Goal: Transaction & Acquisition: Book appointment/travel/reservation

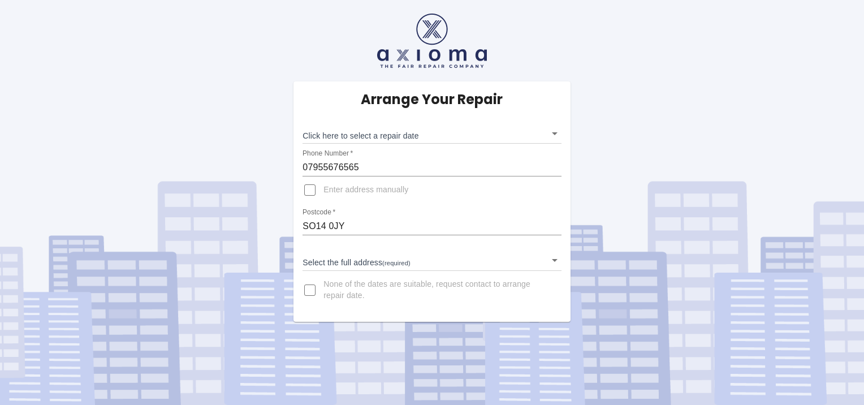
click at [552, 258] on body "Arrange Your Repair Click here to select a repair date ​ Phone Number   * 07955…" at bounding box center [432, 202] width 864 height 405
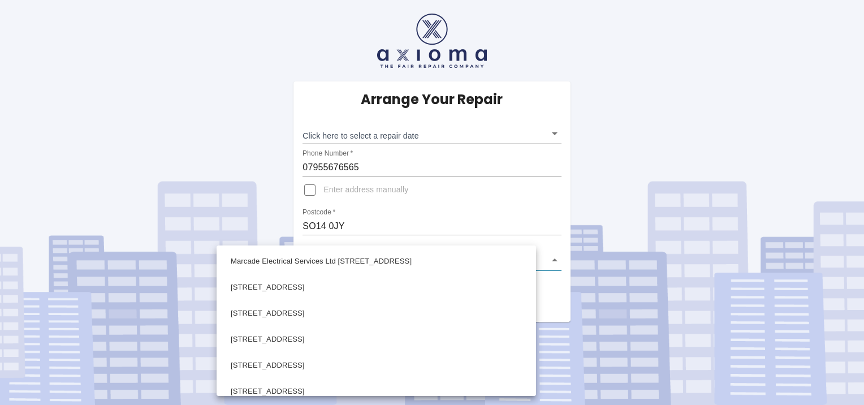
click at [348, 185] on div at bounding box center [432, 202] width 864 height 405
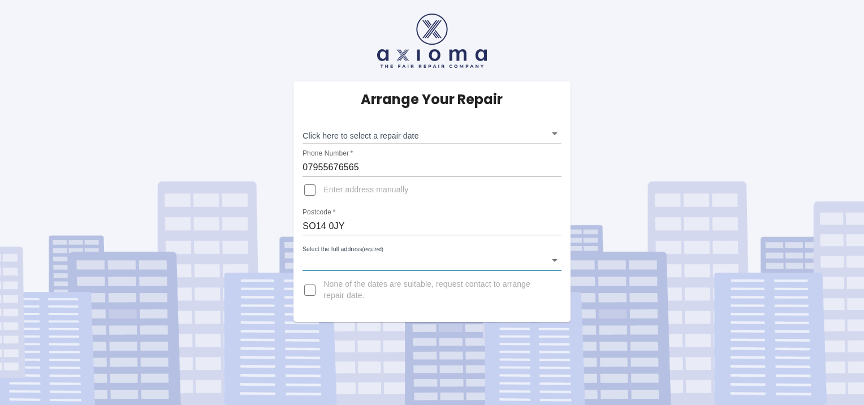
click at [314, 190] on input "Enter address manually" at bounding box center [309, 189] width 27 height 27
checkbox input "true"
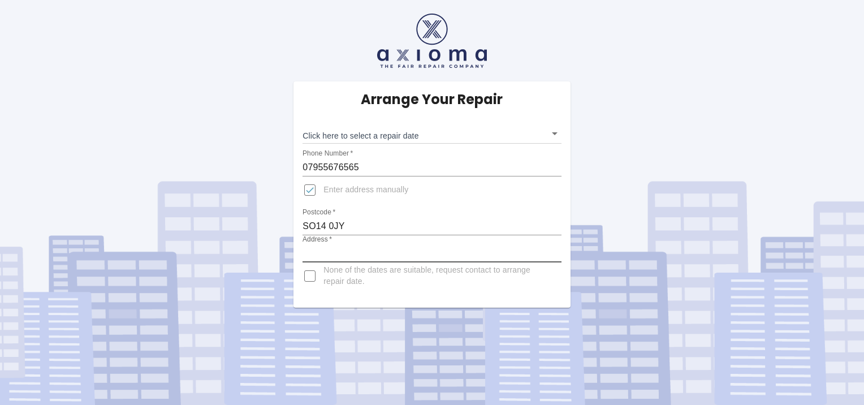
click at [362, 252] on input "Address   *" at bounding box center [431, 253] width 258 height 18
type input "UNIT 2 ACORN BUSINESS CENTRE - EMPRESS ROAD - SOUTHAMPTON"
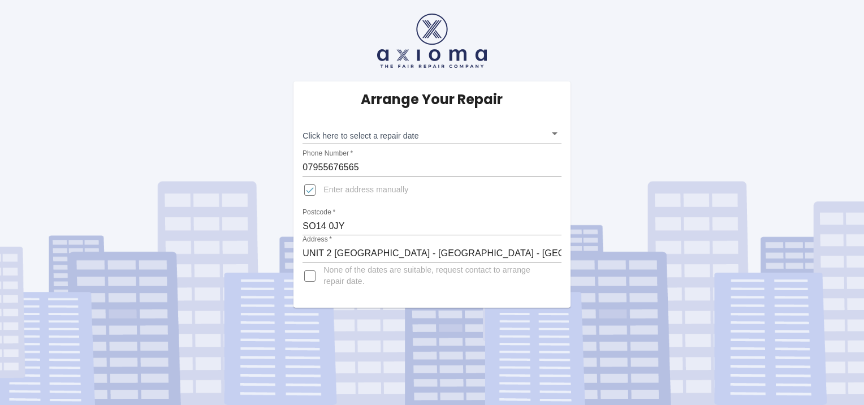
click at [453, 199] on div "Arrange Your Repair Click here to select a repair date ​ Phone Number   * 07955…" at bounding box center [431, 194] width 276 height 226
click at [556, 131] on body "Arrange Your Repair Click here to select a repair date ​ Phone Number   * 07955…" at bounding box center [432, 202] width 864 height 405
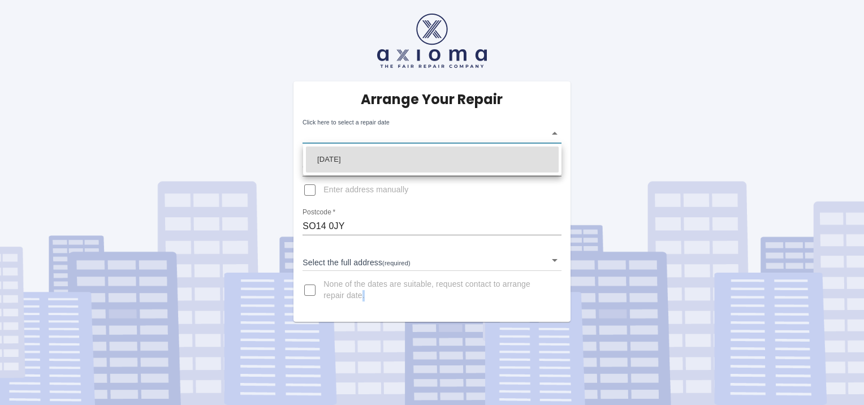
click at [553, 129] on div at bounding box center [432, 202] width 864 height 405
click at [553, 133] on body "Arrange Your Repair Click here to select a repair date ​ Phone Number   * 07955…" at bounding box center [432, 202] width 864 height 405
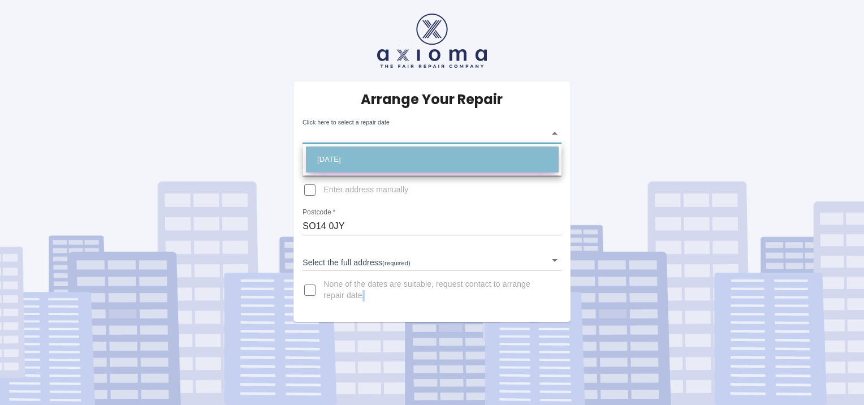
click at [370, 166] on li "[DATE]" at bounding box center [432, 159] width 253 height 26
type input "2025-10-16T00:00:00.000Z"
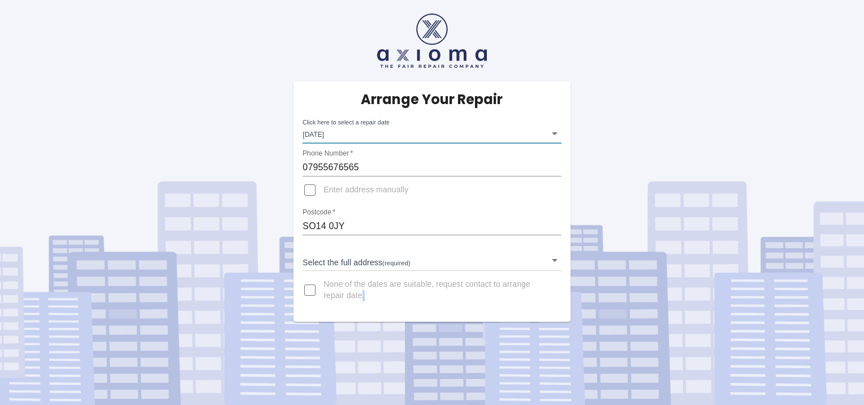
click at [307, 186] on input "Enter address manually" at bounding box center [309, 189] width 27 height 27
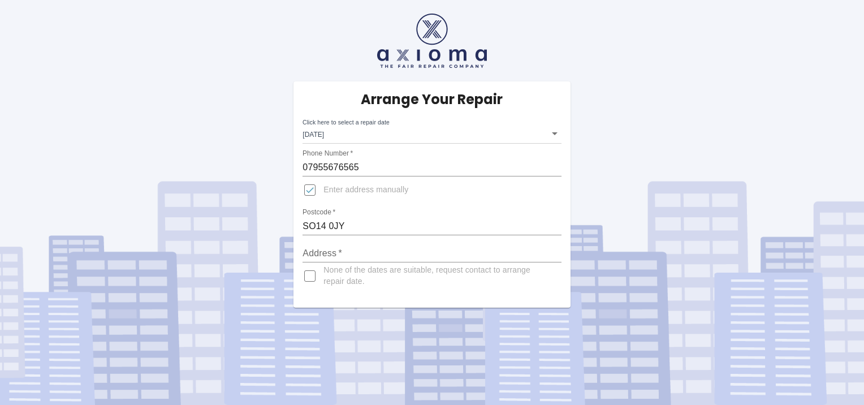
click at [331, 189] on span "Enter address manually" at bounding box center [365, 189] width 85 height 11
click at [323, 189] on input "Enter address manually" at bounding box center [309, 189] width 27 height 27
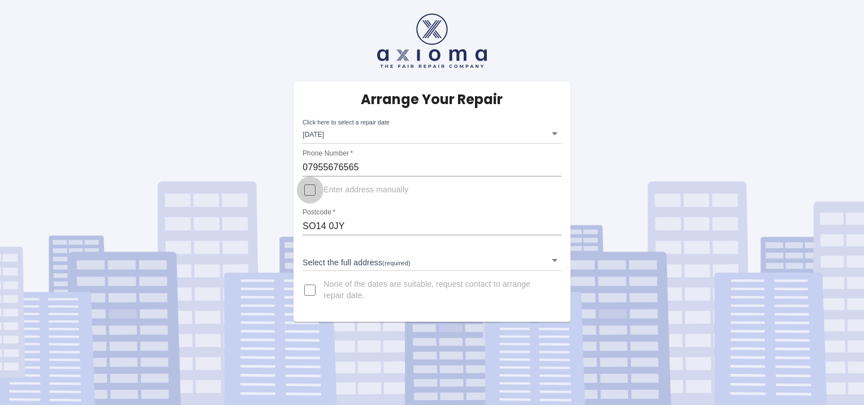
click at [312, 187] on input "Enter address manually" at bounding box center [309, 189] width 27 height 27
checkbox input "true"
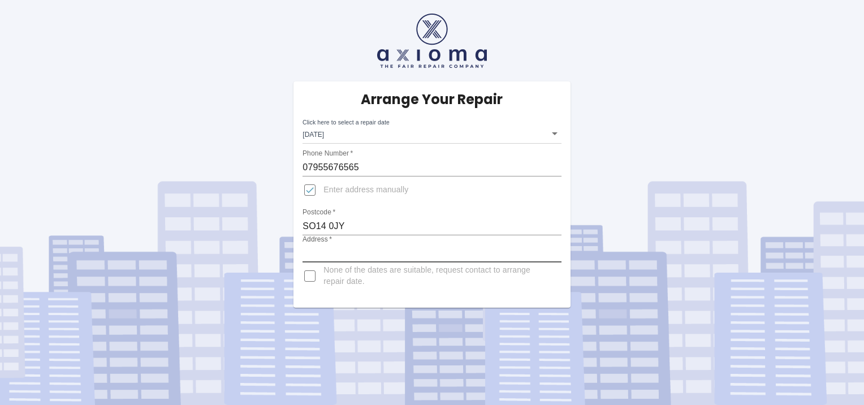
click at [352, 253] on input "Address   *" at bounding box center [431, 253] width 258 height 18
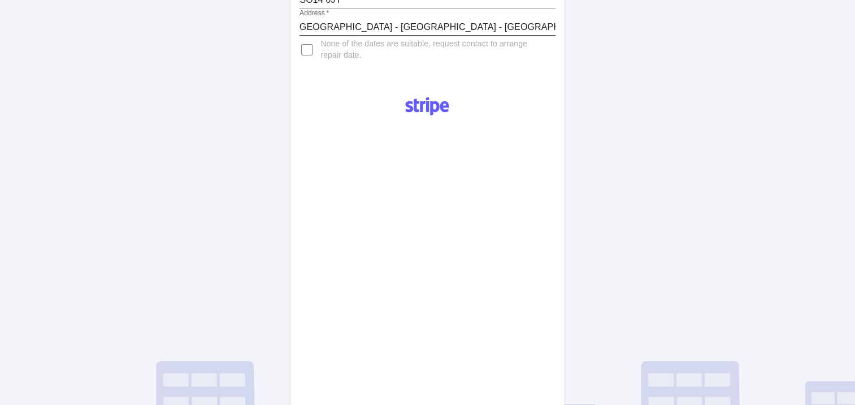
scroll to position [170, 0]
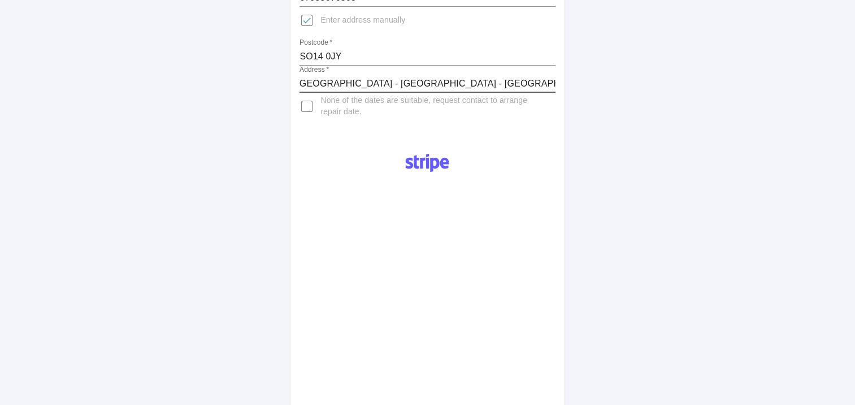
type input "UNIT 2 ACORN BUSINESS CENTRE - EMPRESS ROAD - SOUTHAMPTON"
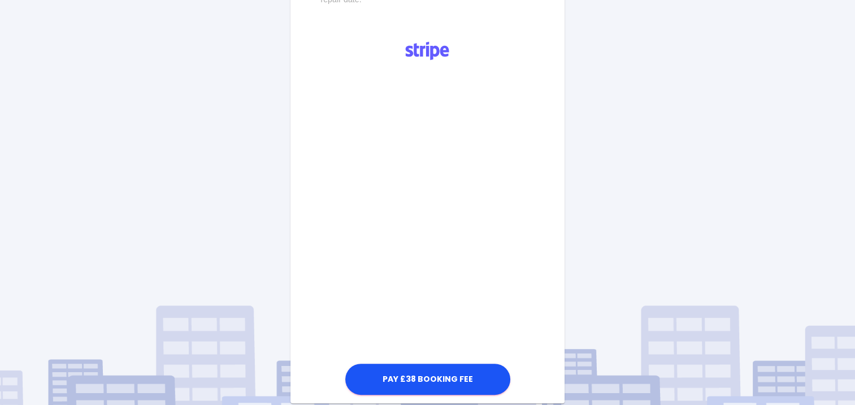
scroll to position [283, 0]
click at [567, 274] on div "Arrange Your Repair Click here to select a repair date Thu Oct 16 2025 2025-10-…" at bounding box center [427, 100] width 291 height 603
drag, startPoint x: 561, startPoint y: 273, endPoint x: 535, endPoint y: 317, distance: 51.0
click at [535, 314] on div "Arrange Your Repair Click here to select a repair date Thu Oct 16 2025 2025-10-…" at bounding box center [427, 100] width 291 height 603
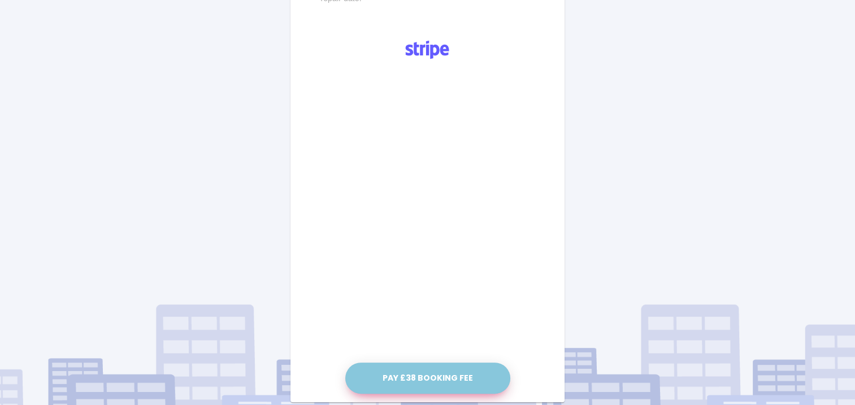
click at [448, 380] on button "Pay £38 Booking Fee" at bounding box center [427, 377] width 165 height 31
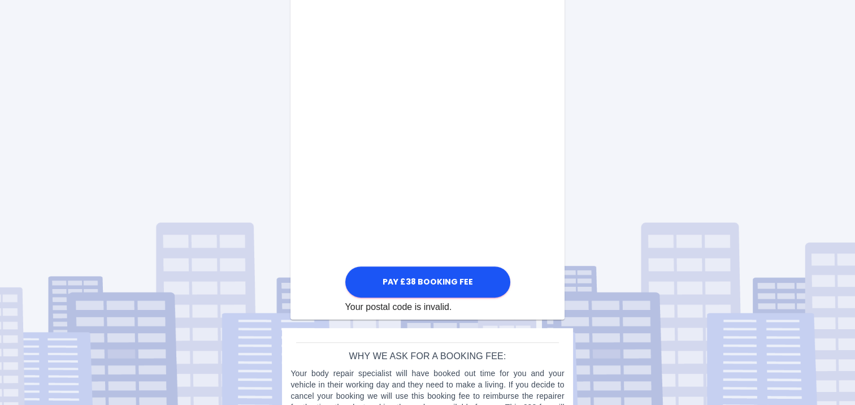
scroll to position [636, 0]
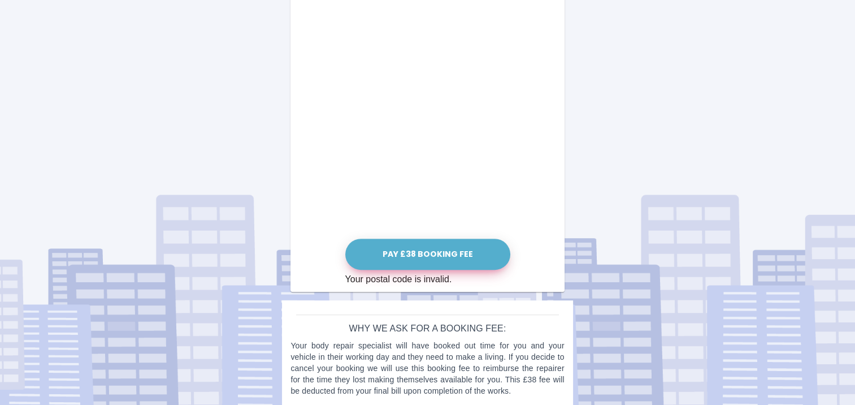
click at [421, 254] on button "Pay £38 Booking Fee" at bounding box center [427, 254] width 165 height 31
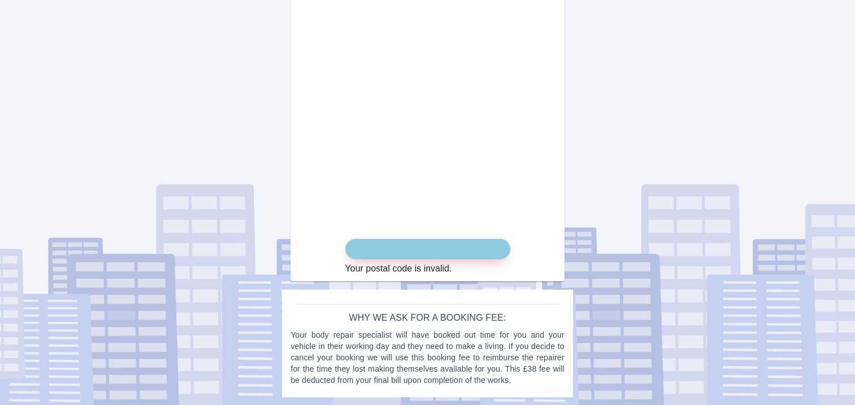
scroll to position [466, 0]
